Goal: Information Seeking & Learning: Find specific page/section

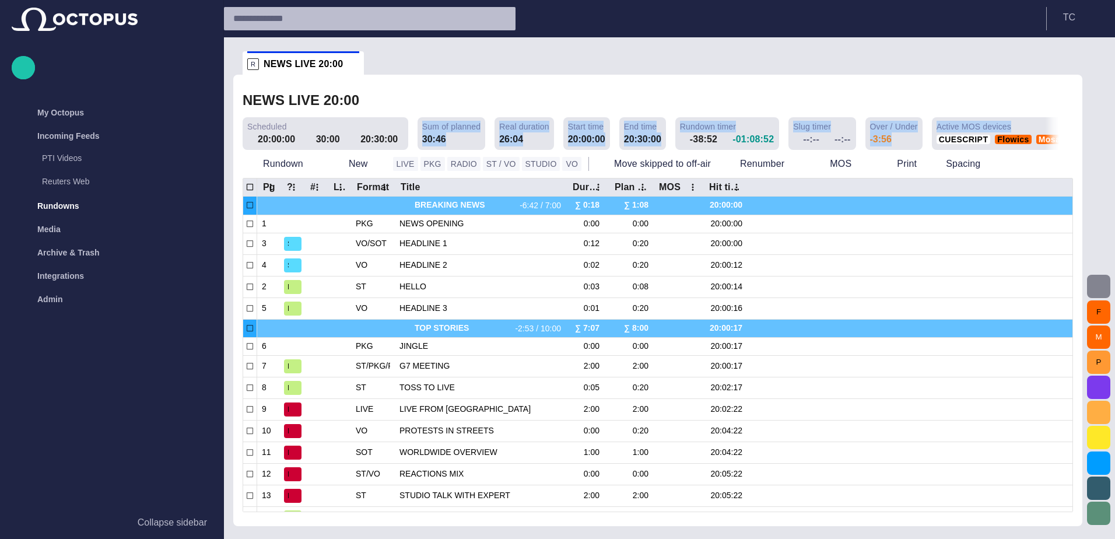
click at [1100, 281] on span "button" at bounding box center [1098, 286] width 14 height 14
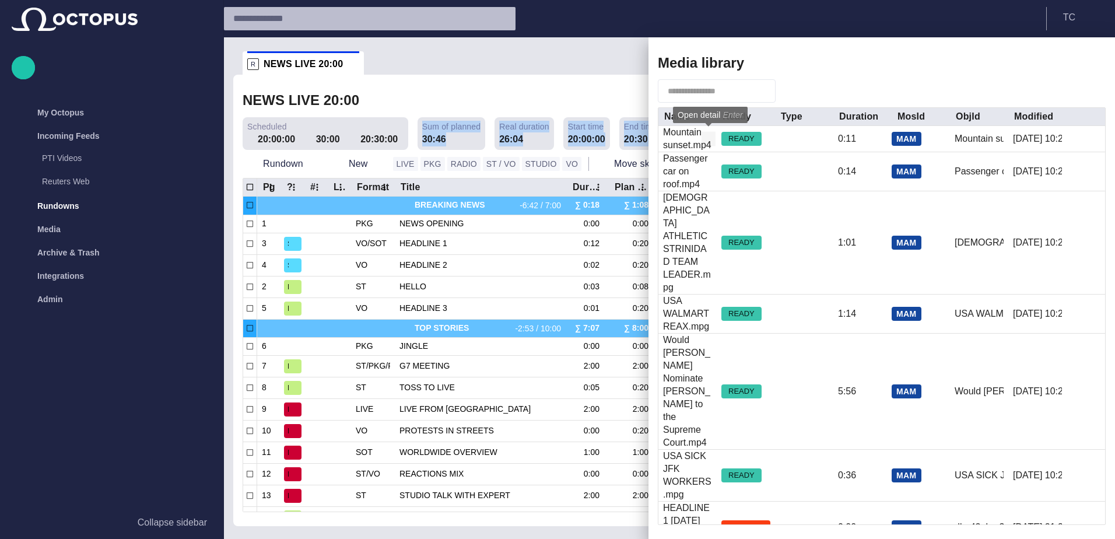
scroll to position [6104, 0]
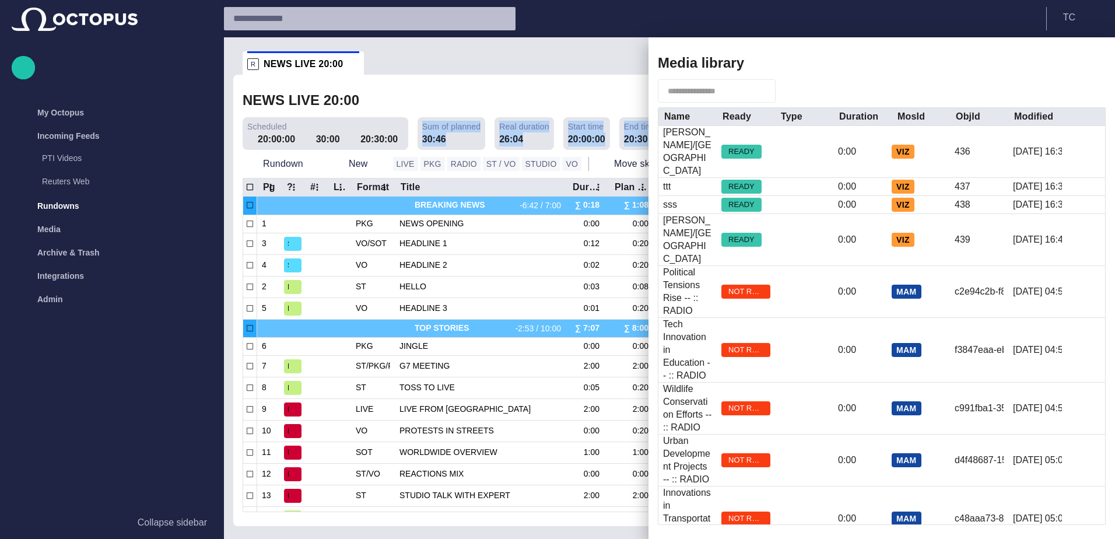
click at [706, 137] on div "[PERSON_NAME]/[GEOGRAPHIC_DATA]" at bounding box center [687, 151] width 49 height 51
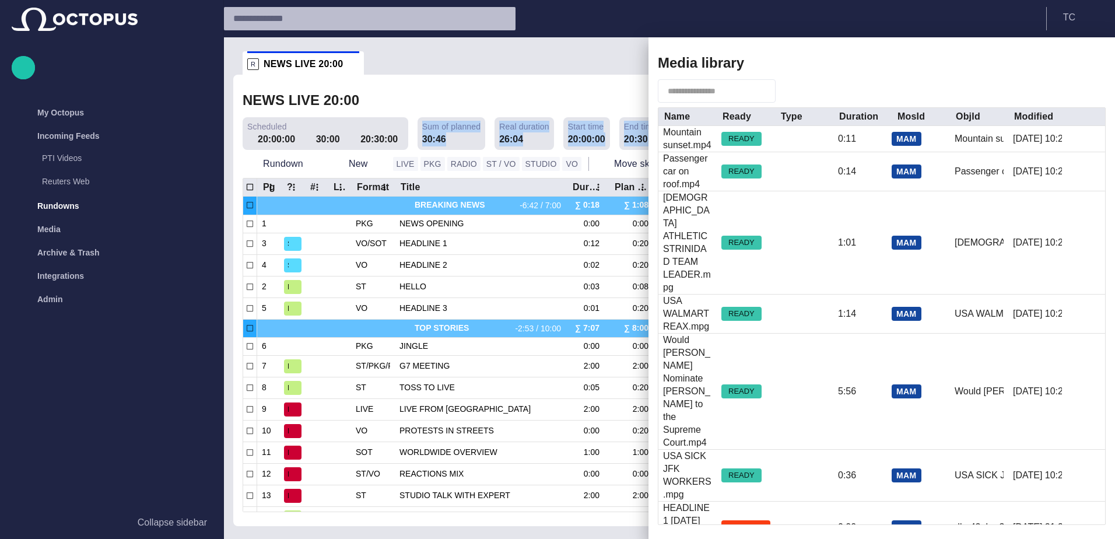
scroll to position [0, 0]
click at [526, 100] on div at bounding box center [557, 269] width 1115 height 539
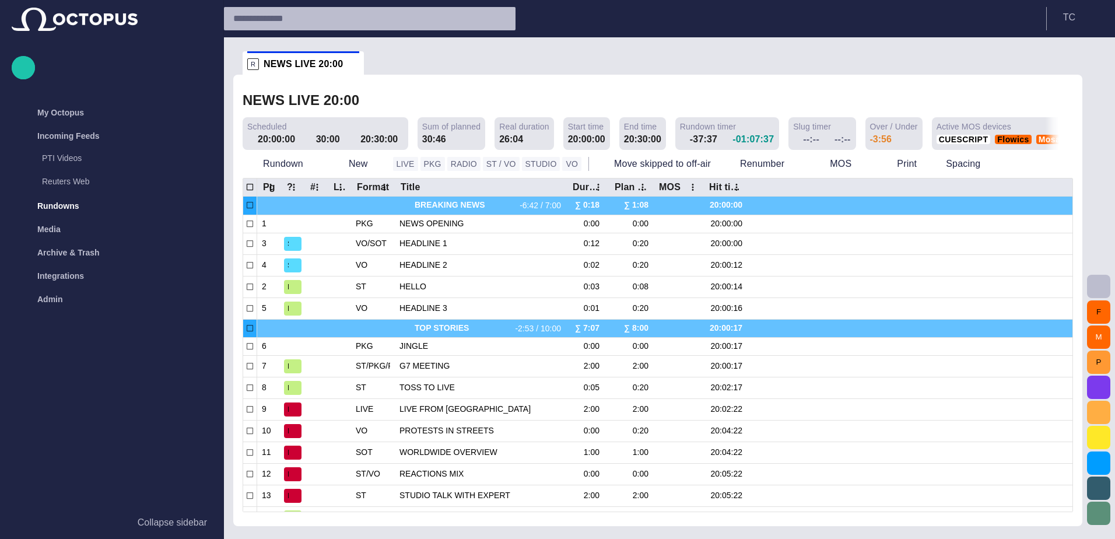
click at [1089, 287] on button "button" at bounding box center [1098, 286] width 23 height 23
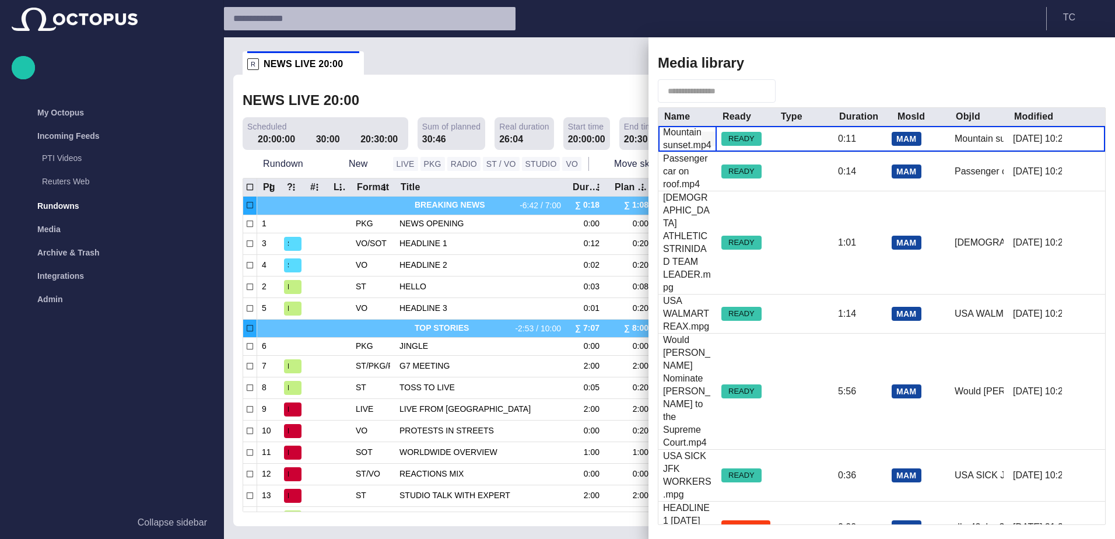
click at [701, 135] on button "button" at bounding box center [708, 139] width 14 height 14
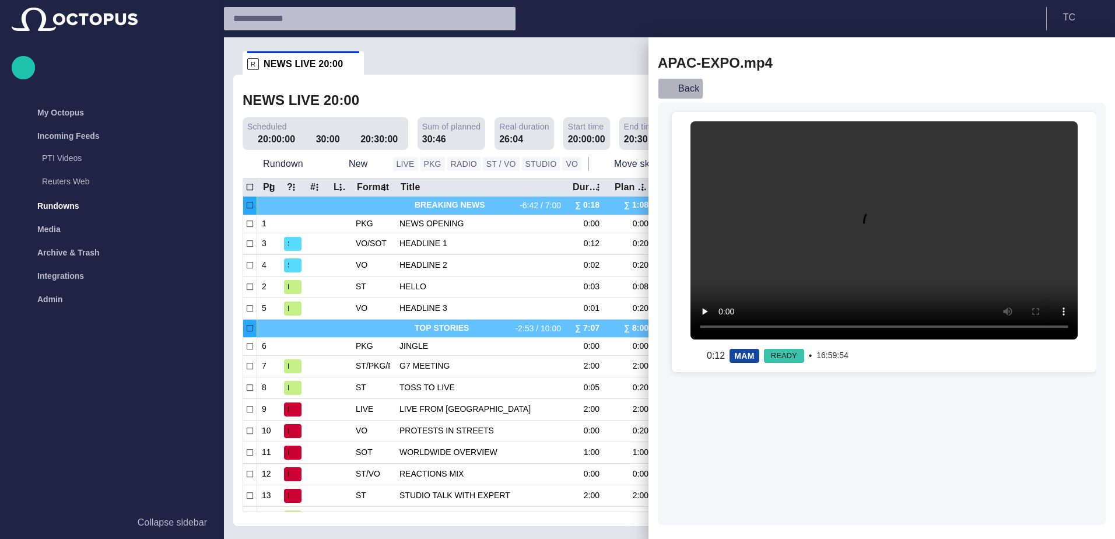
click at [683, 85] on button "Back" at bounding box center [680, 88] width 45 height 21
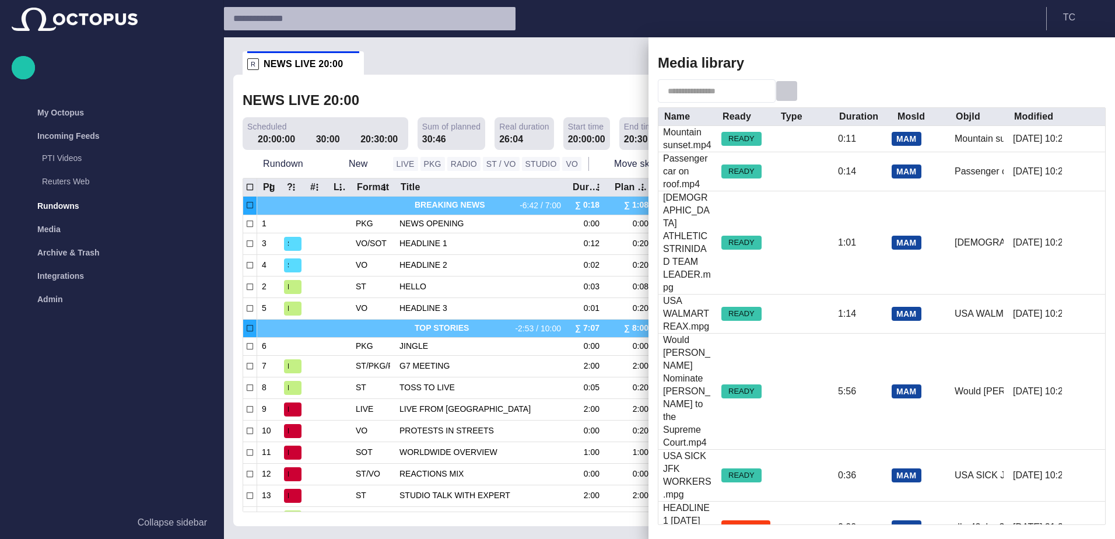
click at [792, 89] on span "button" at bounding box center [787, 91] width 12 height 12
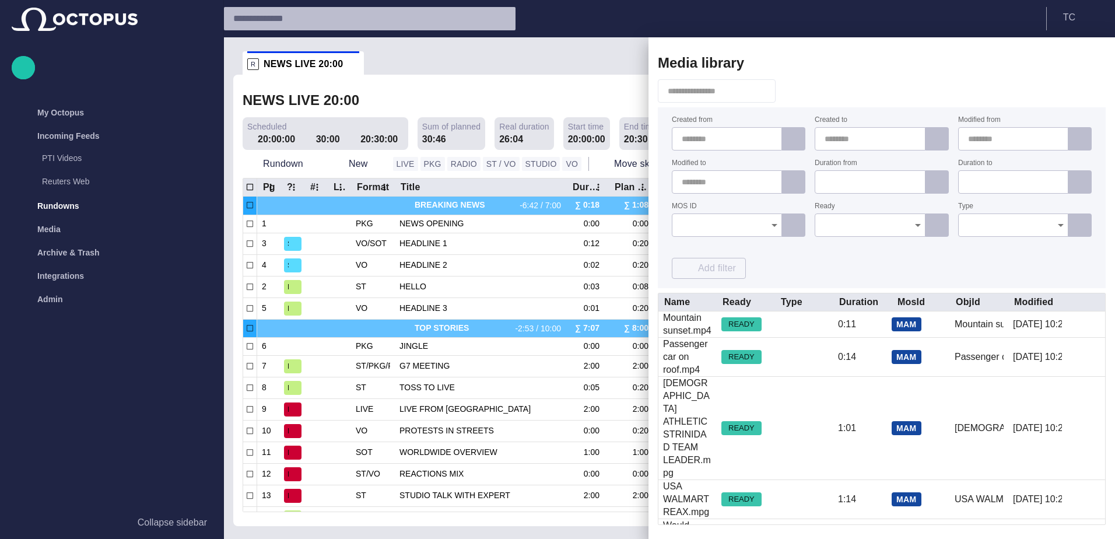
click at [776, 223] on icon "Open" at bounding box center [774, 225] width 14 height 14
click at [732, 271] on span "MAM" at bounding box center [727, 276] width 90 height 14
click at [908, 221] on div at bounding box center [870, 224] width 110 height 23
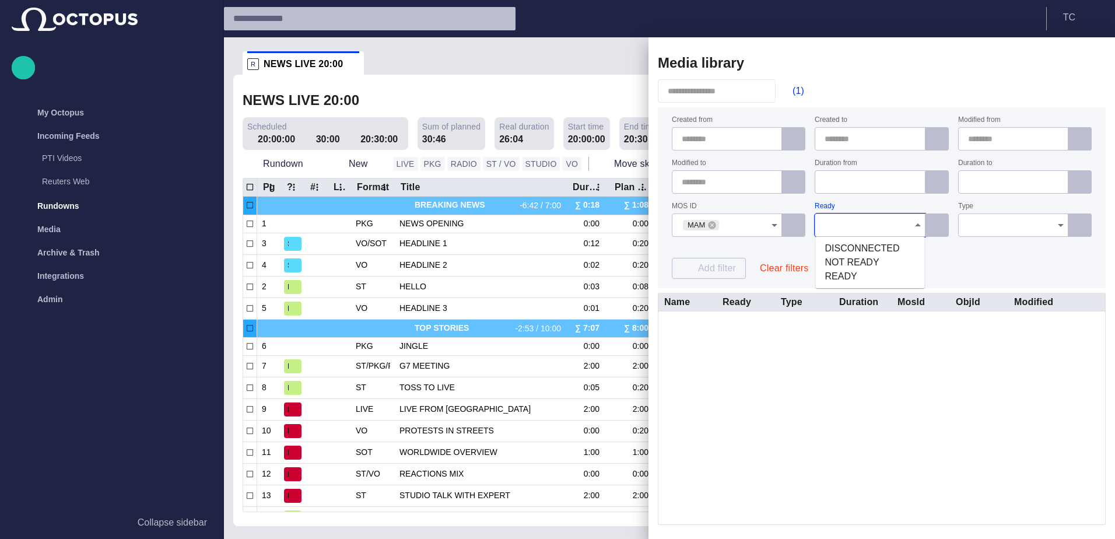
scroll to position [5106, 0]
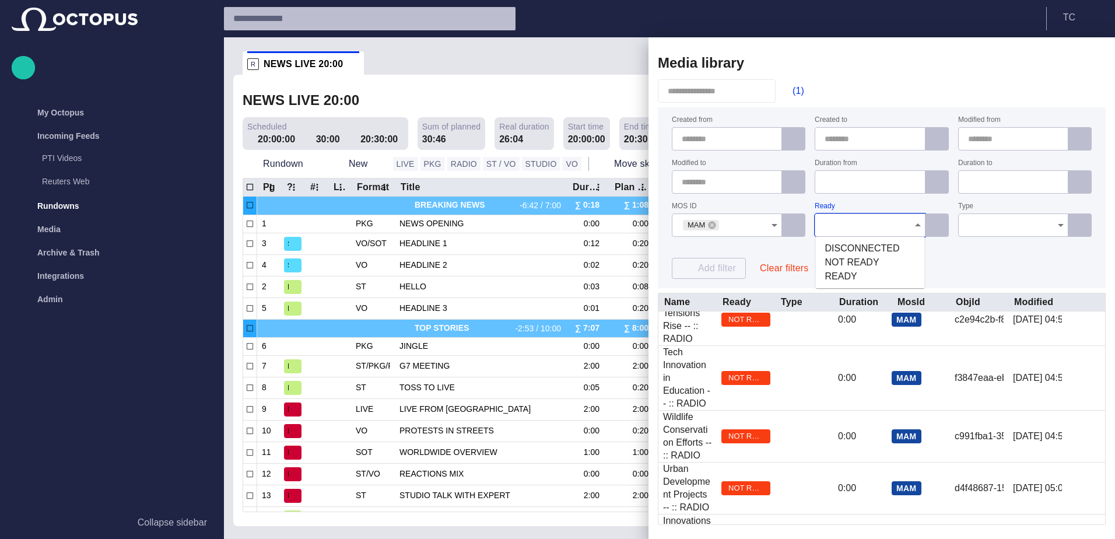
click at [919, 229] on icon "Close" at bounding box center [918, 225] width 14 height 14
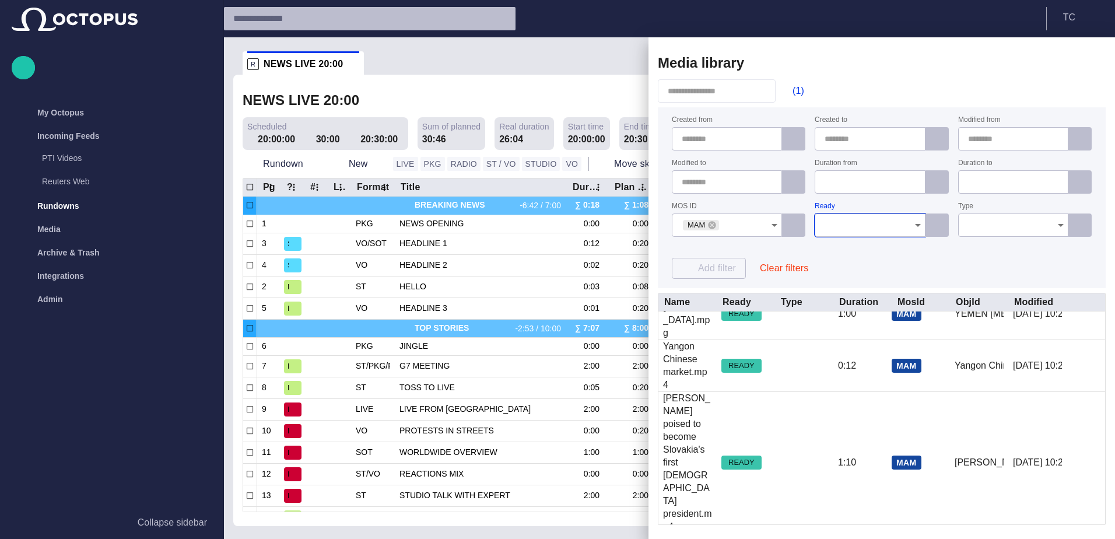
scroll to position [5095, 0]
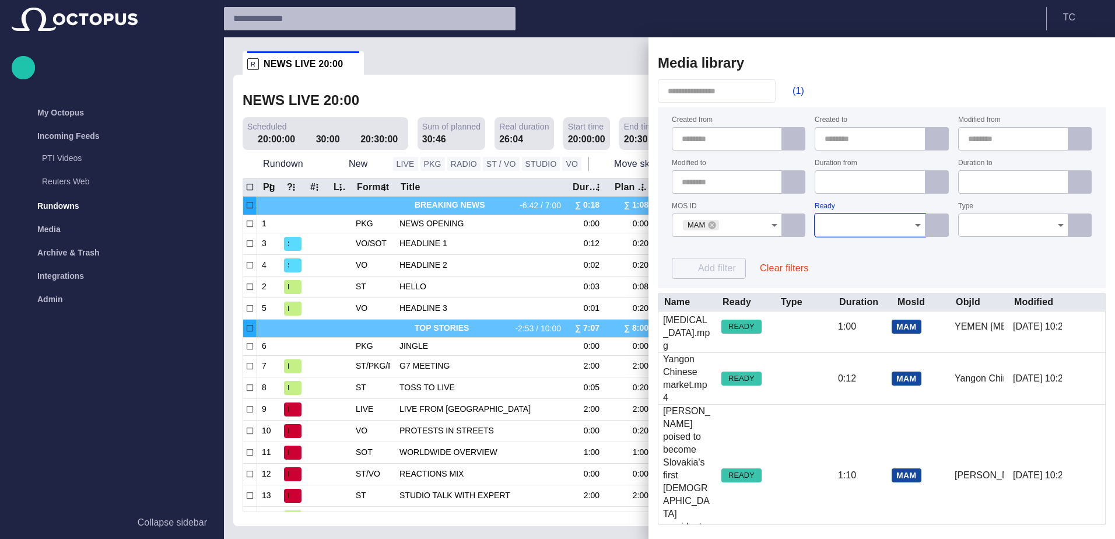
click at [921, 220] on icon "Open" at bounding box center [918, 225] width 14 height 14
click at [853, 276] on span "READY" at bounding box center [870, 276] width 90 height 14
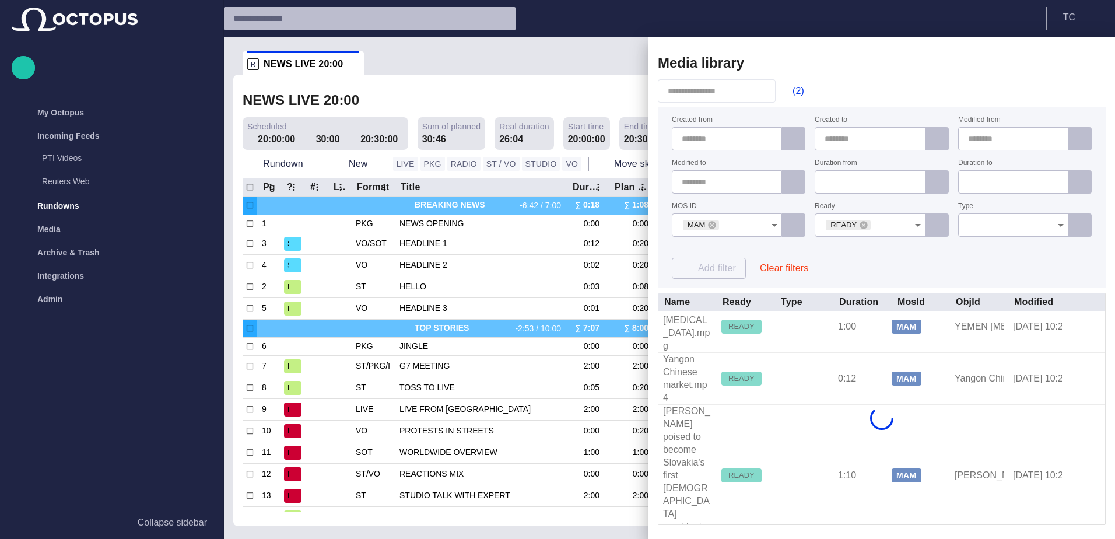
click at [863, 264] on div "Created from Created to Modified from Modified to Duration from Duration to MOS…" at bounding box center [882, 198] width 420 height 162
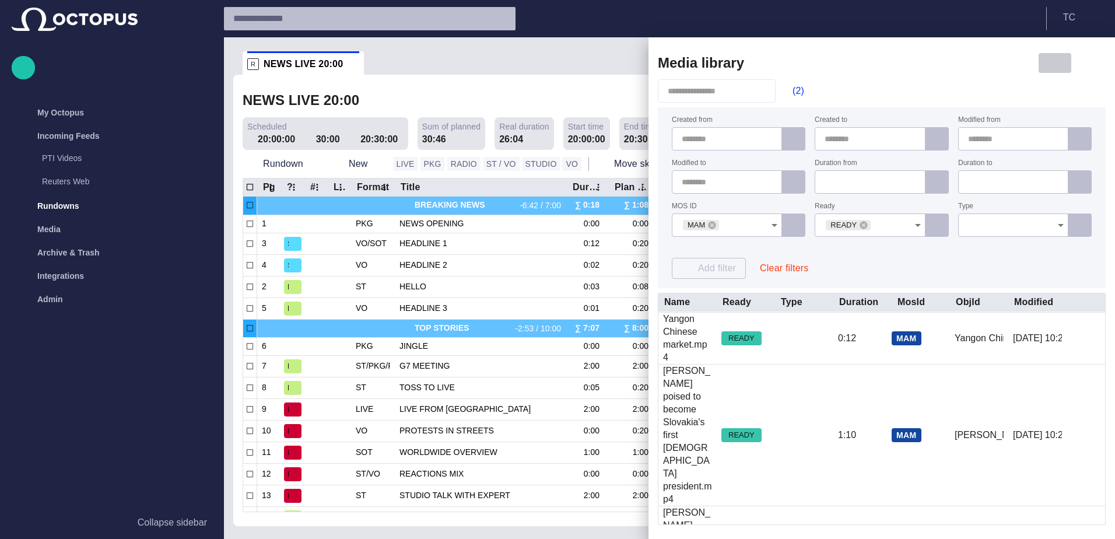
click at [1053, 54] on button "button" at bounding box center [1055, 62] width 34 height 21
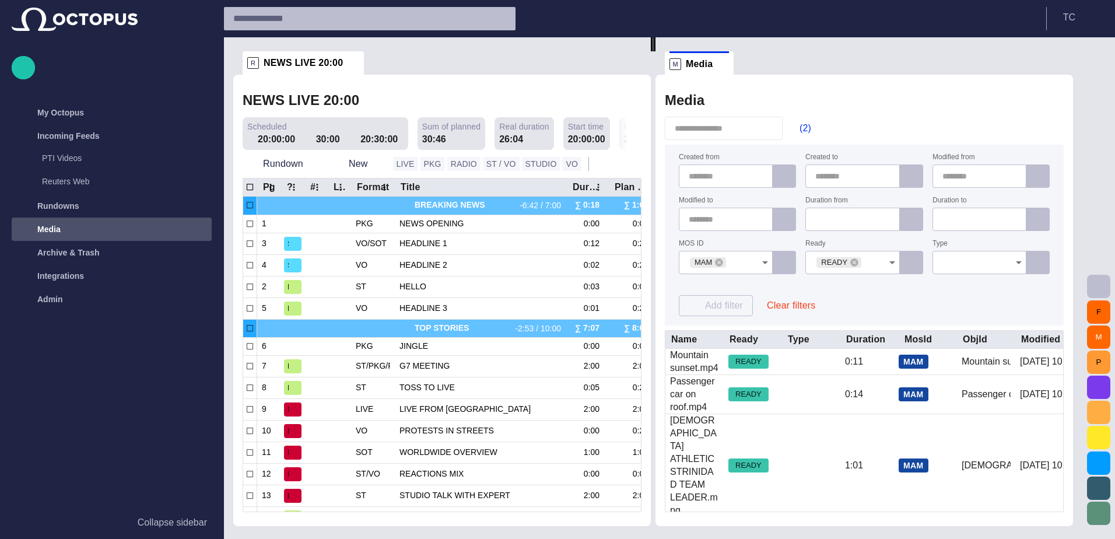
click at [720, 72] on div "M Media" at bounding box center [698, 62] width 59 height 23
click at [729, 71] on div "M Media" at bounding box center [698, 62] width 59 height 23
click at [728, 69] on div "M Media" at bounding box center [698, 62] width 59 height 23
click at [729, 68] on span at bounding box center [723, 64] width 12 height 12
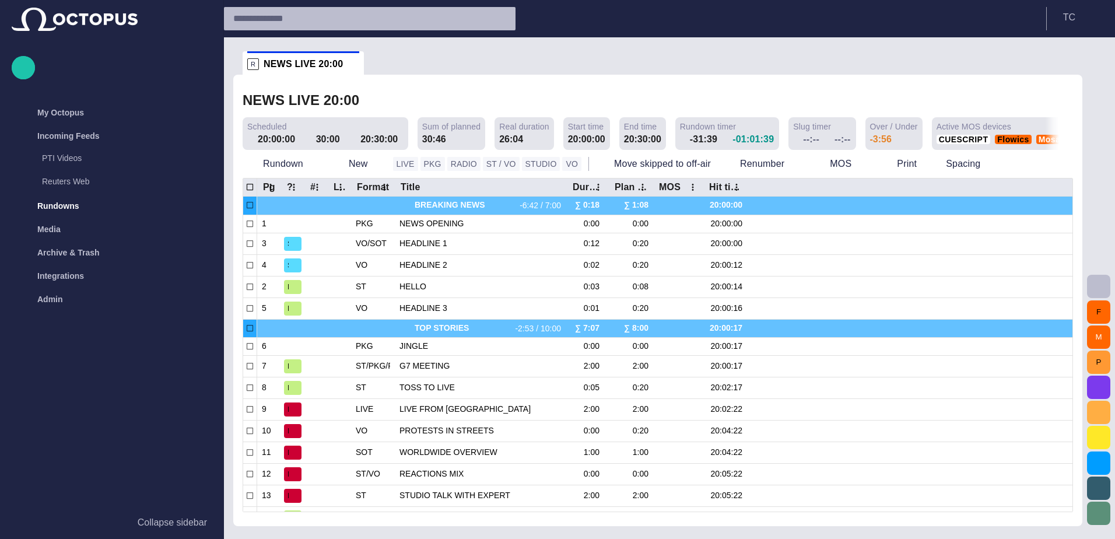
click at [1100, 283] on span "button" at bounding box center [1098, 286] width 14 height 14
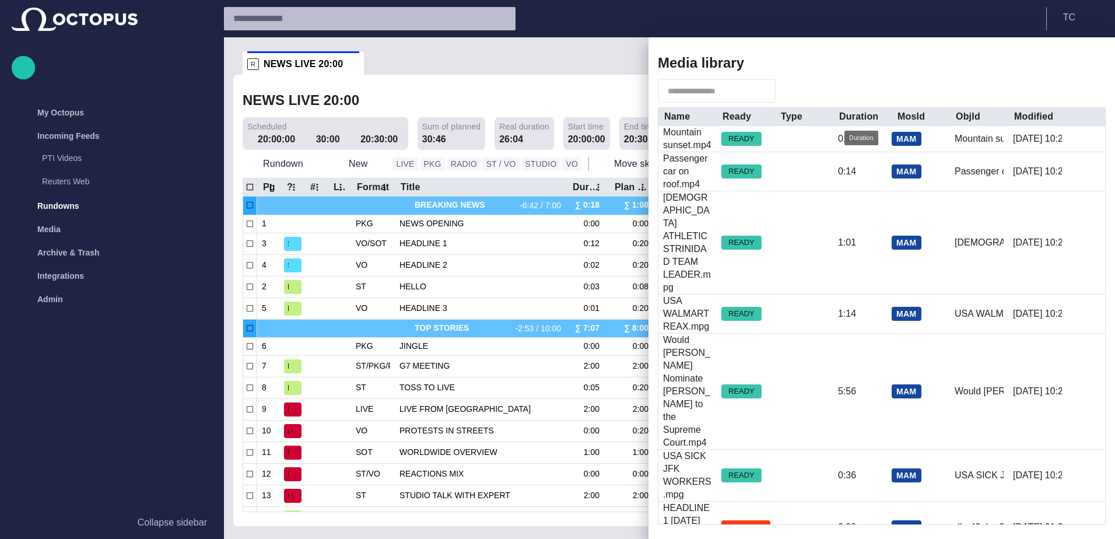
drag, startPoint x: 850, startPoint y: 115, endPoint x: 859, endPoint y: 51, distance: 65.3
click at [859, 51] on div "Media library Name Ready Type Duration MosId ObjId Modified Mountain sunset.mp4…" at bounding box center [881, 287] width 466 height 501
click at [1073, 91] on span "button" at bounding box center [1071, 91] width 14 height 14
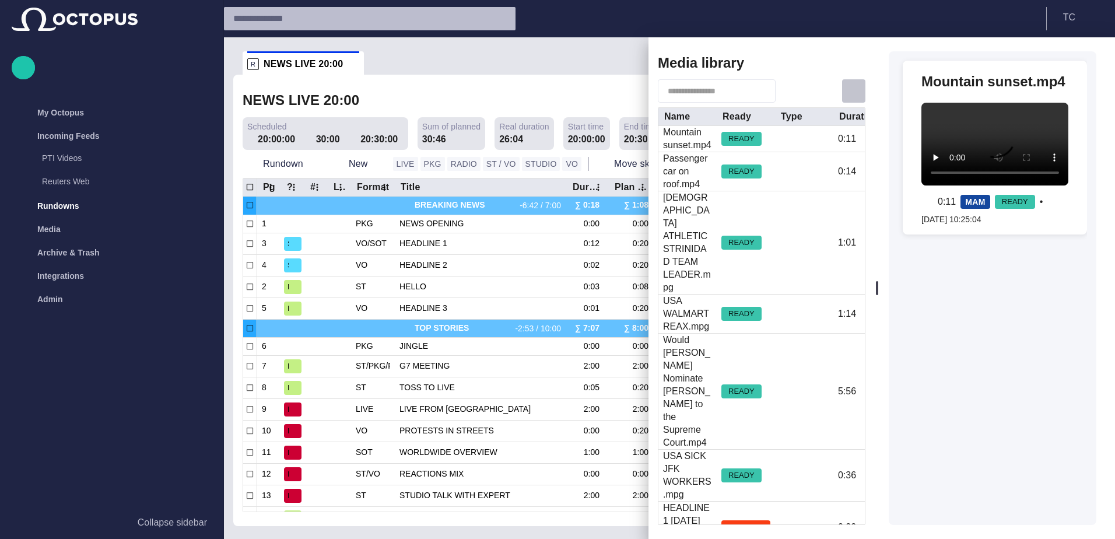
click at [861, 90] on button "button" at bounding box center [853, 90] width 23 height 23
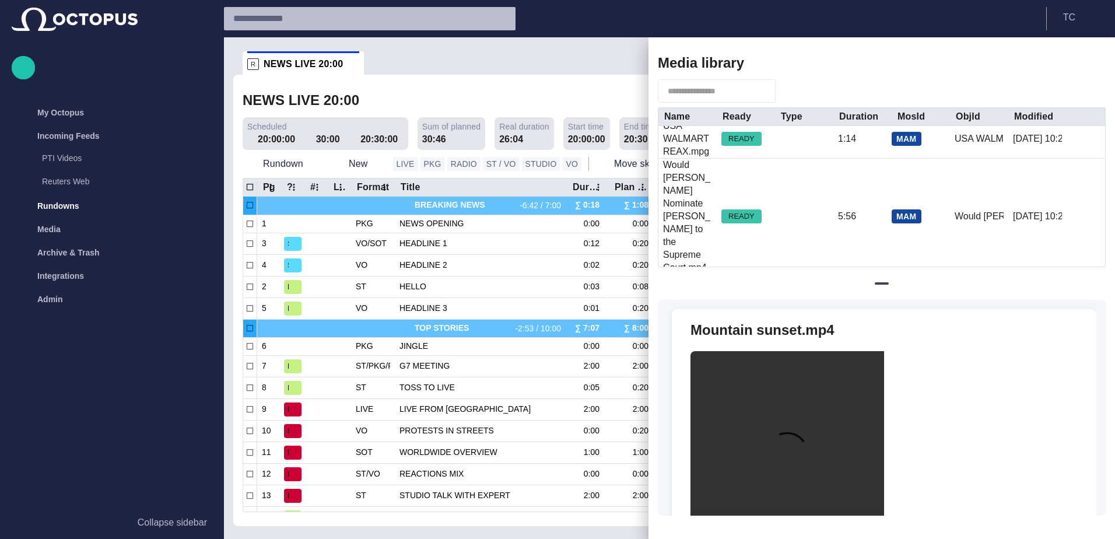
scroll to position [0, 0]
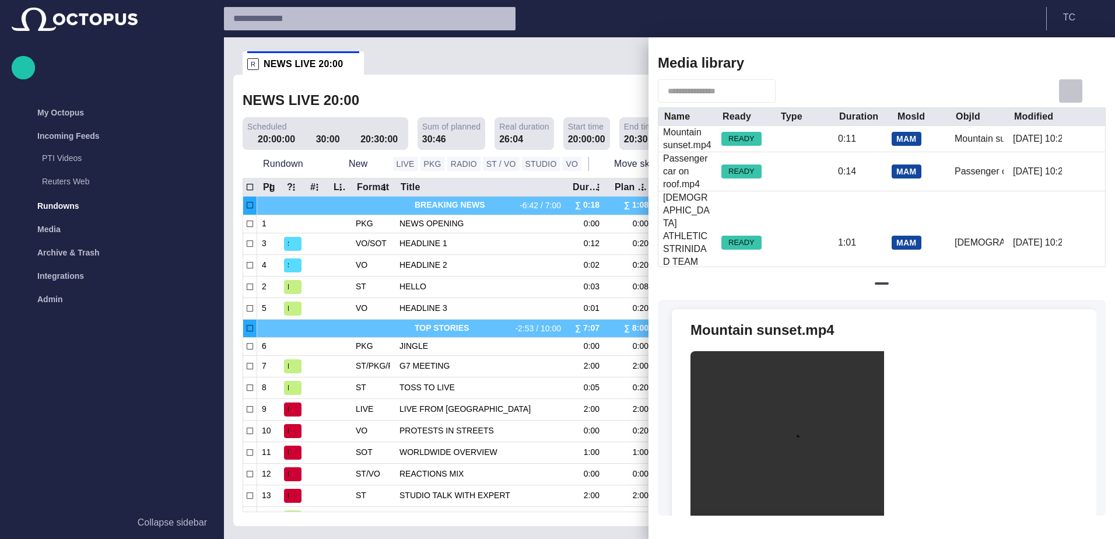
click at [1071, 90] on span "button" at bounding box center [1071, 91] width 14 height 14
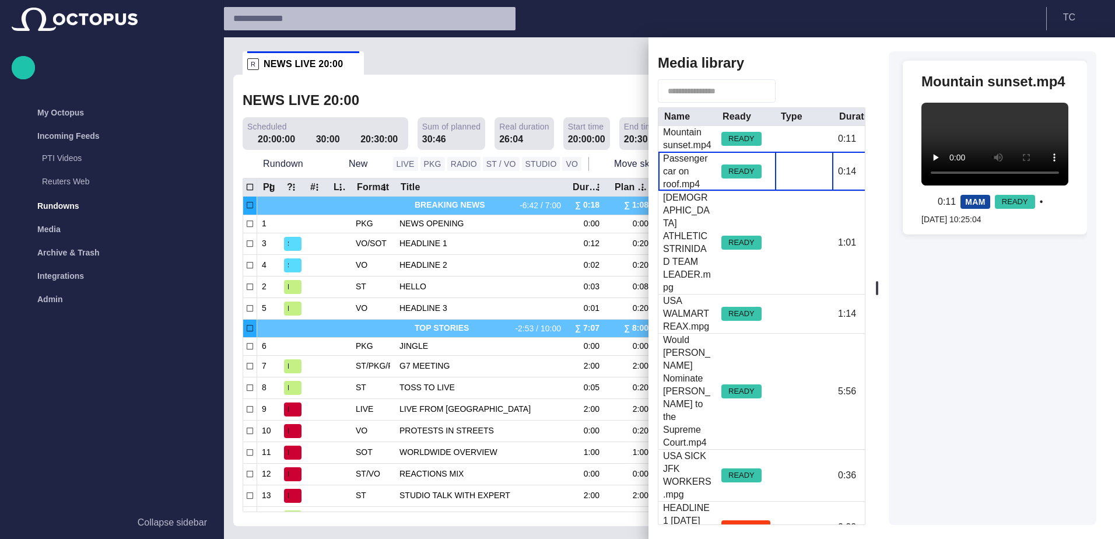
click at [817, 174] on div at bounding box center [804, 171] width 58 height 38
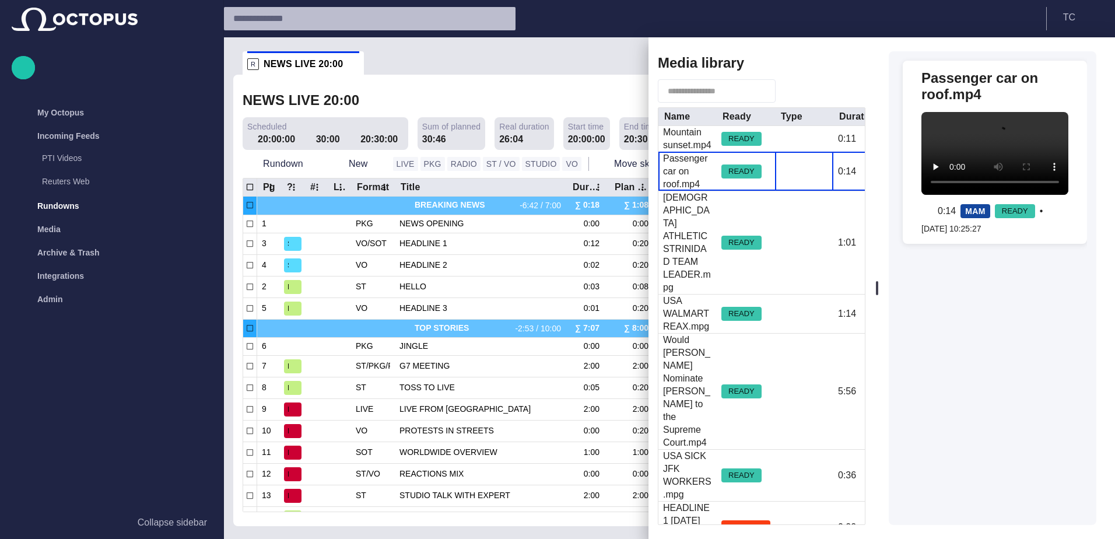
click at [806, 168] on div at bounding box center [804, 171] width 58 height 38
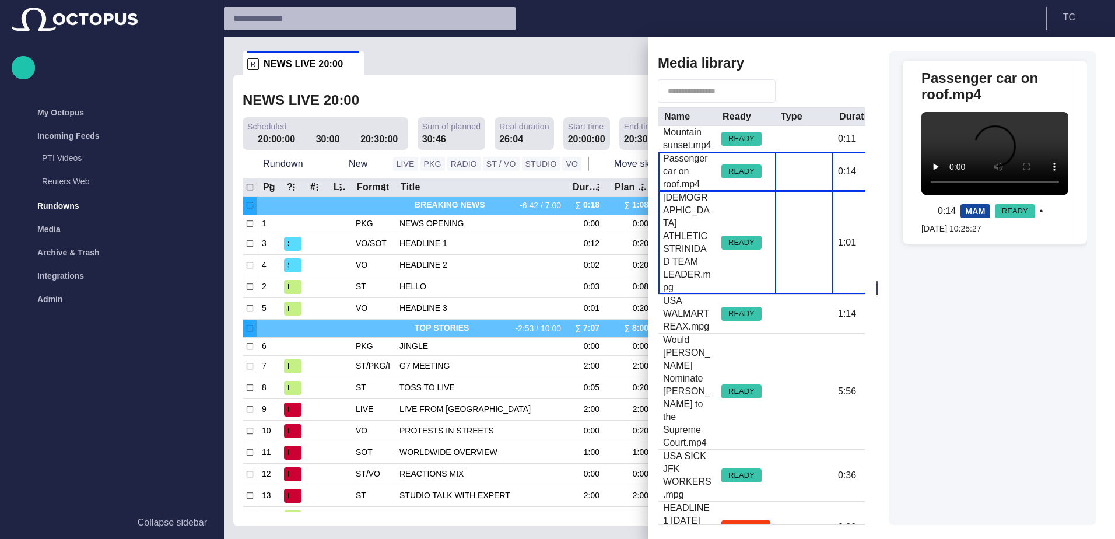
click at [797, 232] on div at bounding box center [804, 242] width 58 height 103
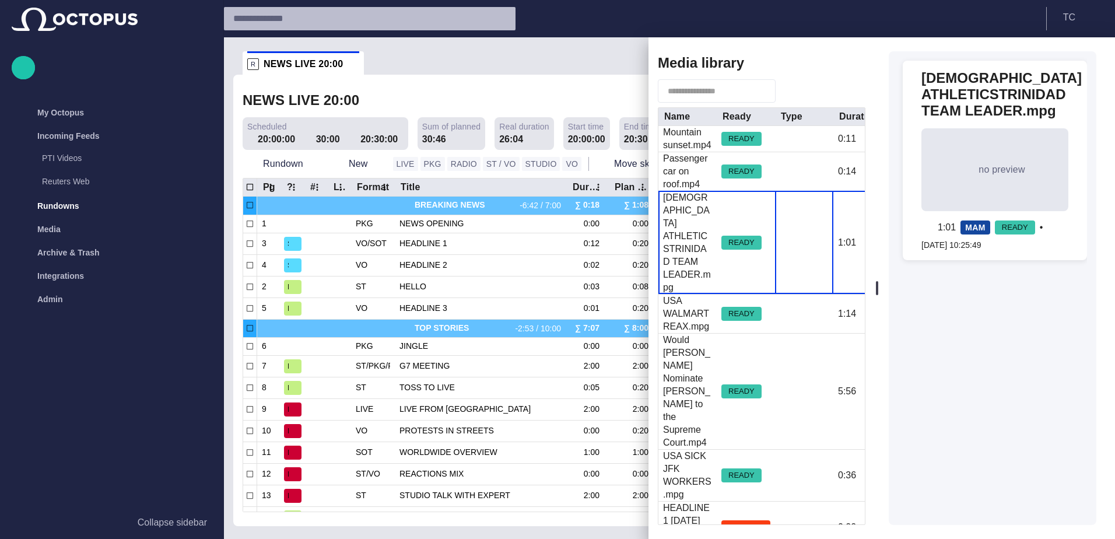
click at [798, 94] on button "button" at bounding box center [786, 90] width 22 height 21
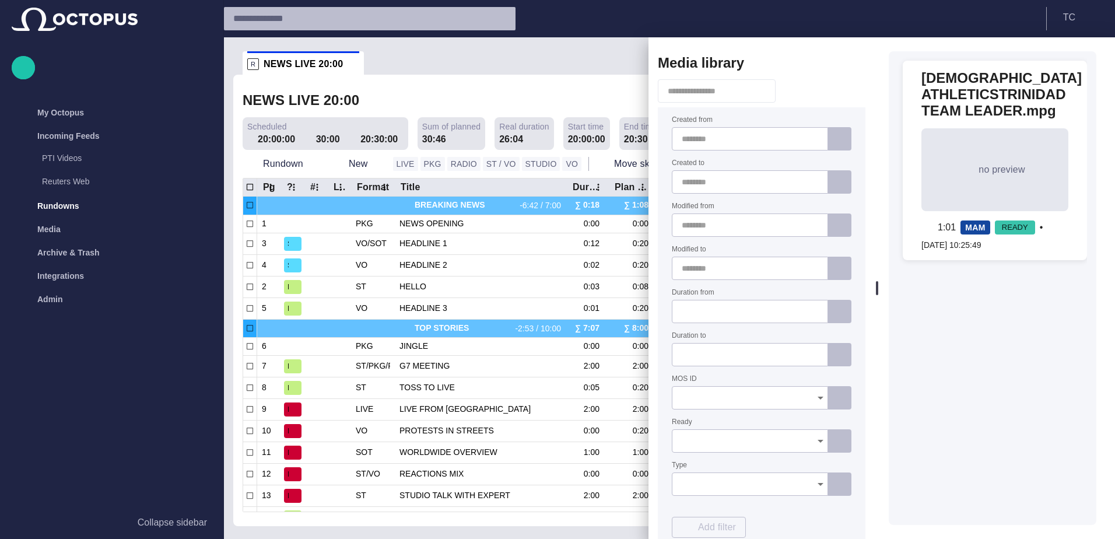
click at [818, 396] on icon "Open" at bounding box center [820, 397] width 6 height 3
click at [718, 443] on span "MAM" at bounding box center [750, 449] width 136 height 14
click at [826, 441] on icon "Open" at bounding box center [820, 441] width 14 height 14
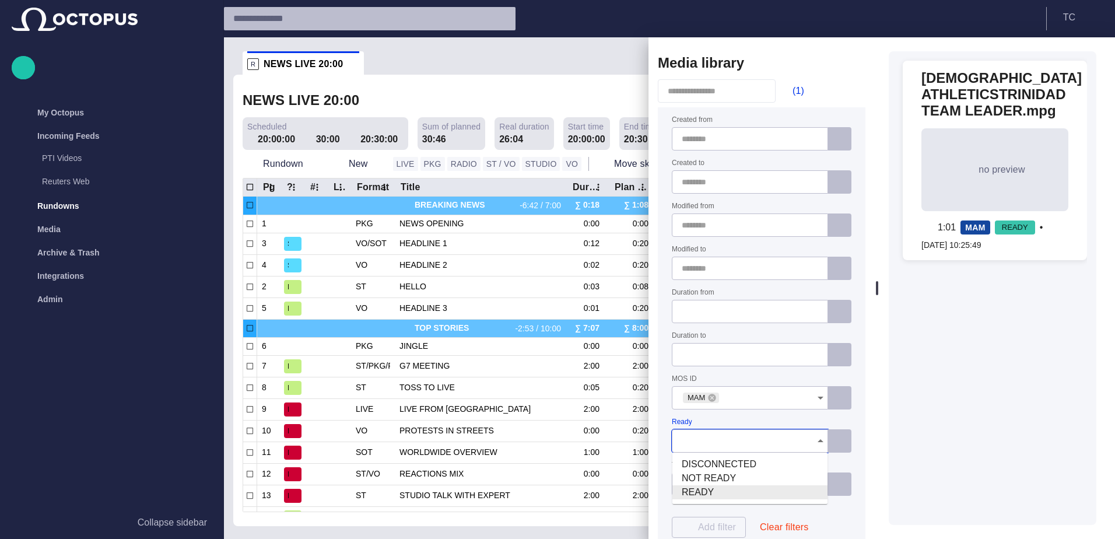
click at [697, 492] on span "READY" at bounding box center [750, 492] width 136 height 14
click at [737, 496] on div "Created from Created to Modified from Modified to Duration from Duration to MOS…" at bounding box center [762, 327] width 180 height 421
click at [700, 526] on div "Add filter" at bounding box center [709, 527] width 74 height 21
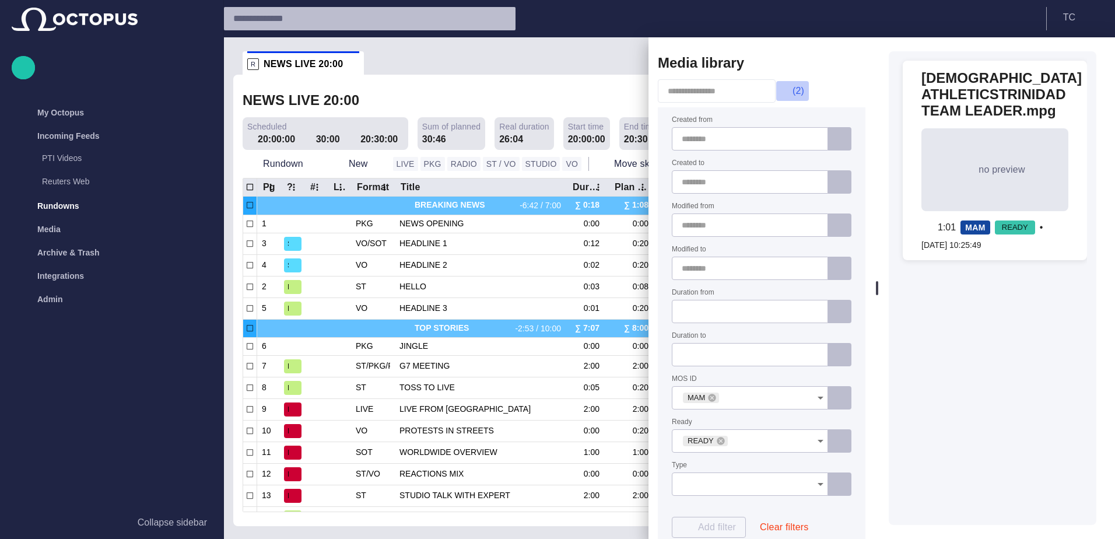
click at [792, 88] on span "button" at bounding box center [787, 91] width 12 height 12
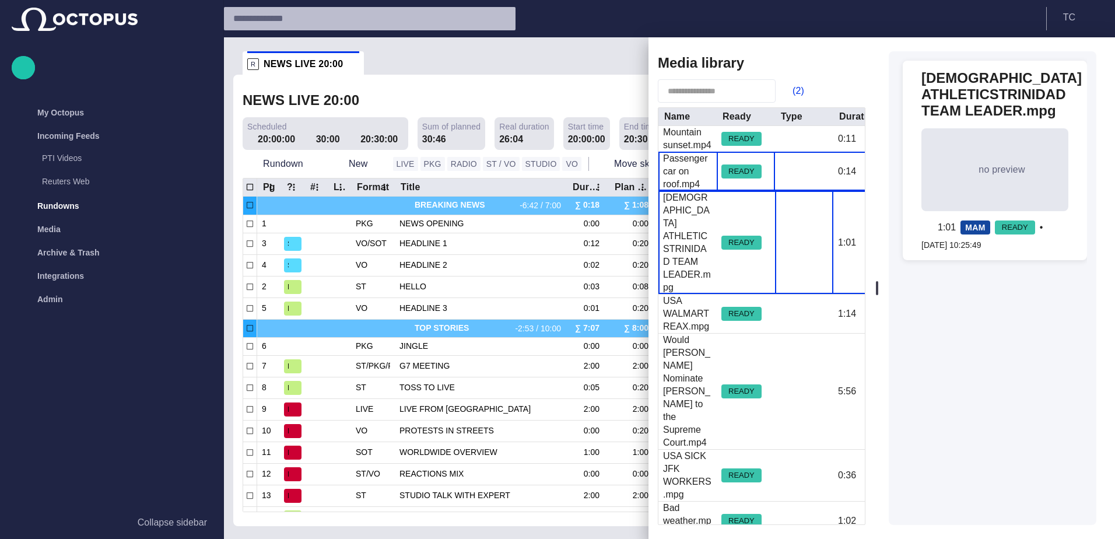
click at [722, 170] on span "READY" at bounding box center [741, 172] width 40 height 12
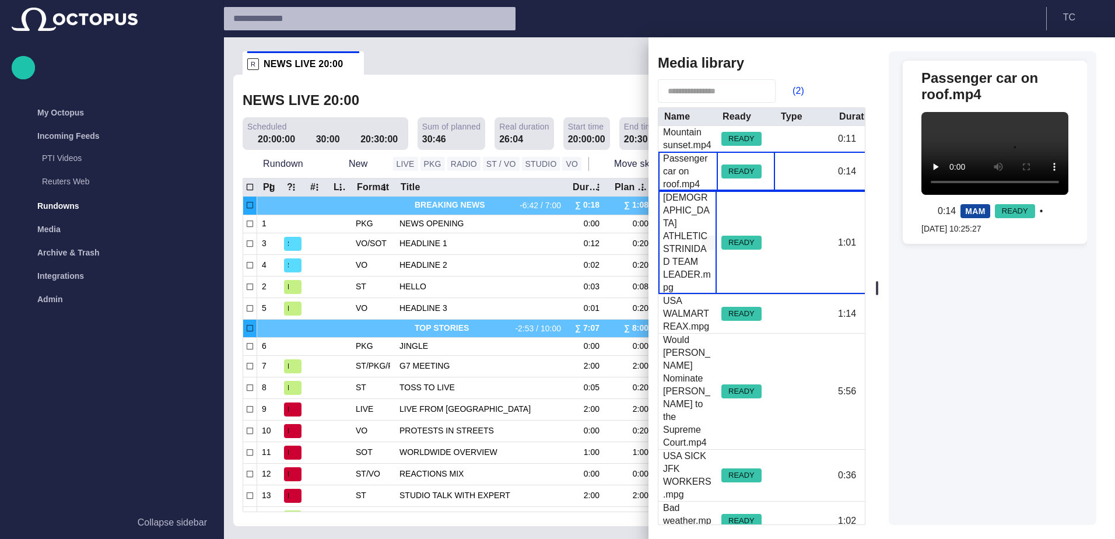
click at [696, 244] on div "[DEMOGRAPHIC_DATA] ATHLETICSTRINIDAD TEAM LEADER.mpg" at bounding box center [687, 242] width 49 height 103
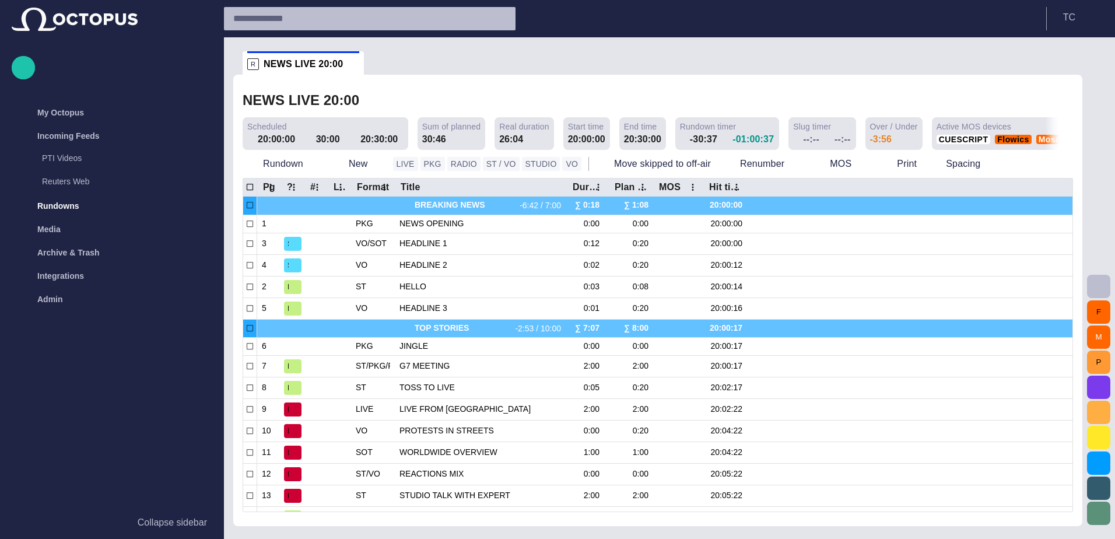
click at [1090, 289] on button "button" at bounding box center [1098, 286] width 23 height 23
click at [1105, 282] on span "button" at bounding box center [1098, 286] width 14 height 14
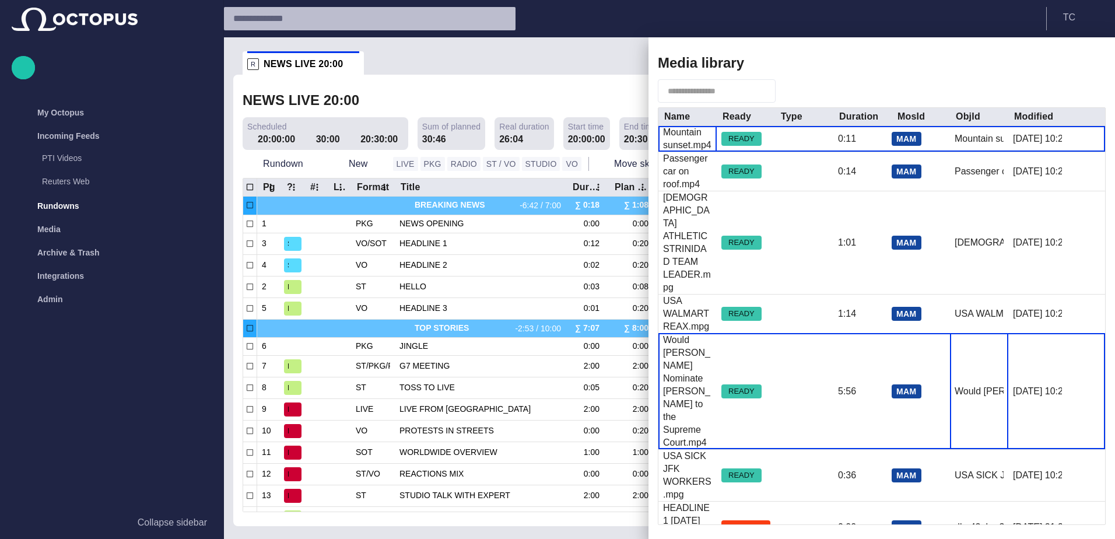
click at [963, 334] on div "Would [PERSON_NAME] Nominate [PERSON_NAME] to the Supreme Court.mp4" at bounding box center [979, 391] width 58 height 115
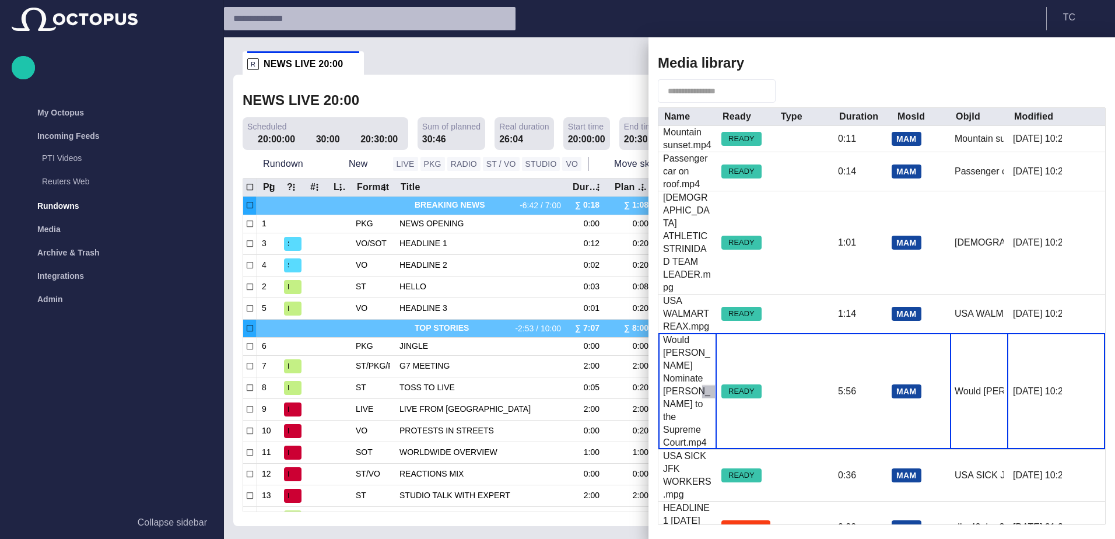
click at [715, 384] on button "button" at bounding box center [708, 391] width 14 height 14
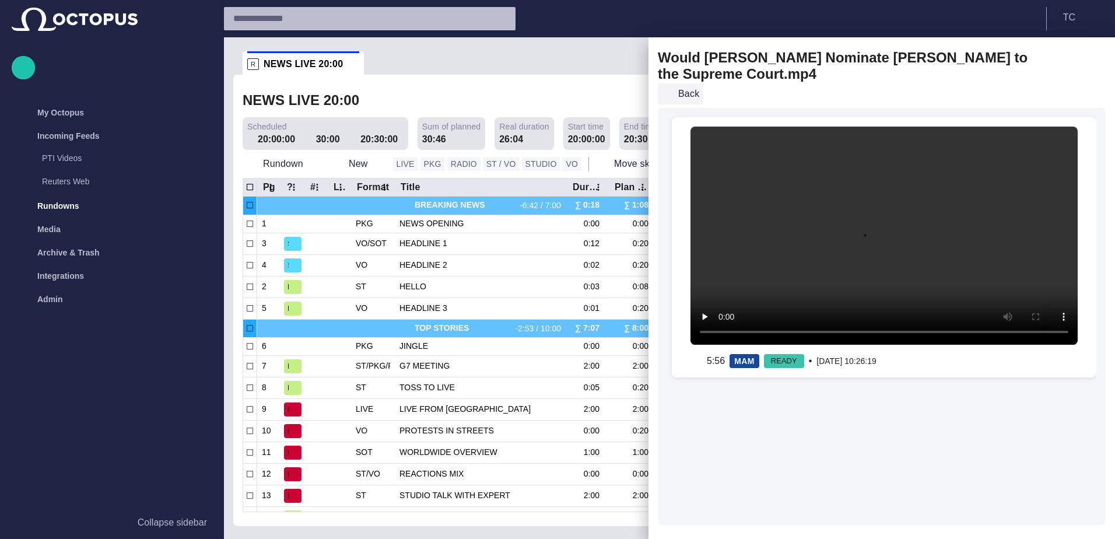
click at [669, 91] on span "button" at bounding box center [668, 94] width 12 height 12
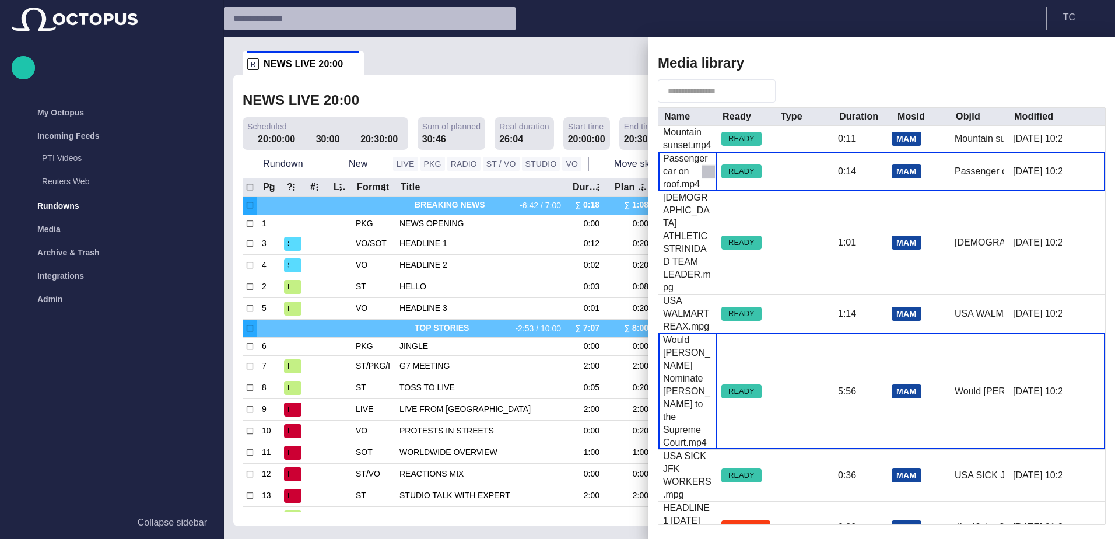
click at [708, 170] on span "button" at bounding box center [709, 172] width 12 height 12
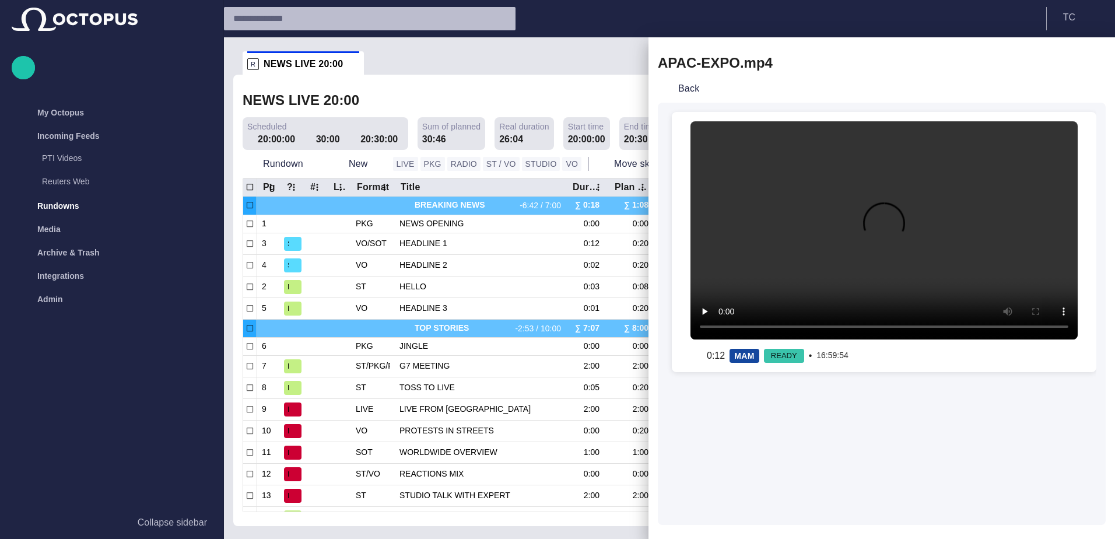
drag, startPoint x: 725, startPoint y: 98, endPoint x: 696, endPoint y: 139, distance: 50.2
